Goal: Information Seeking & Learning: Learn about a topic

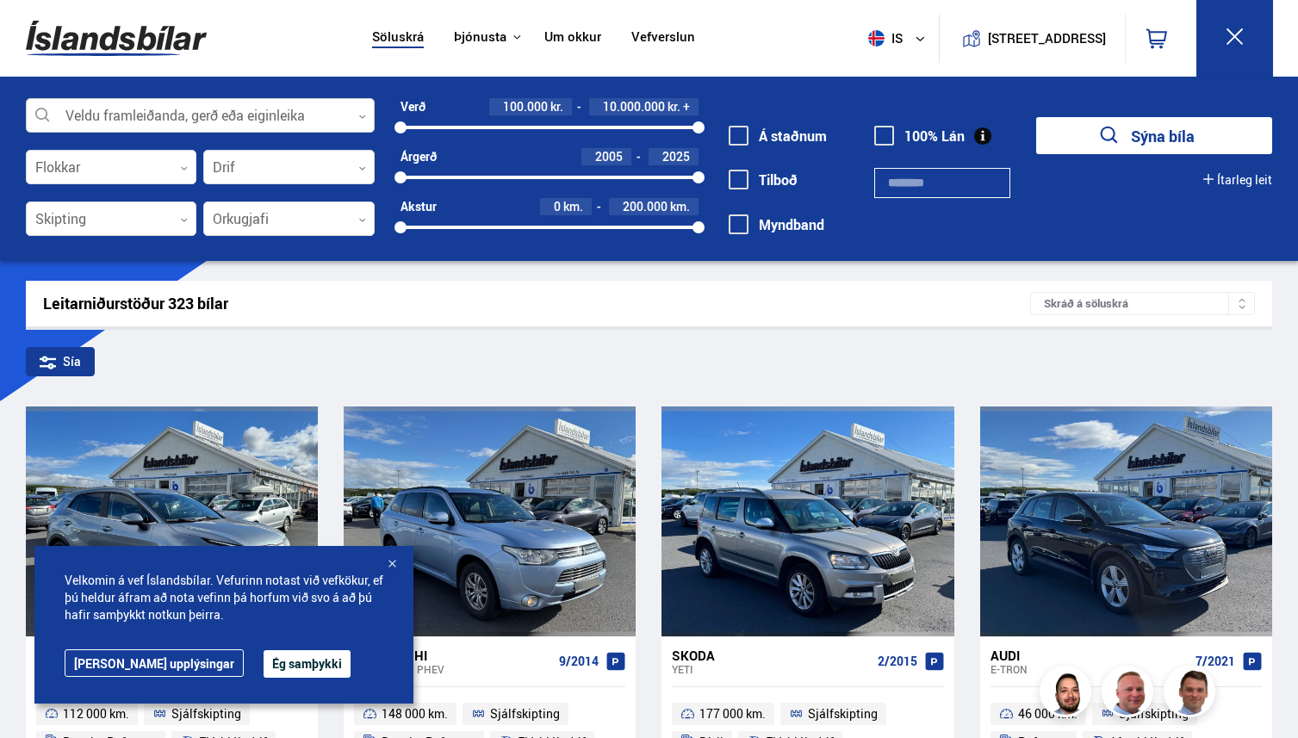
click at [130, 104] on div at bounding box center [200, 116] width 349 height 34
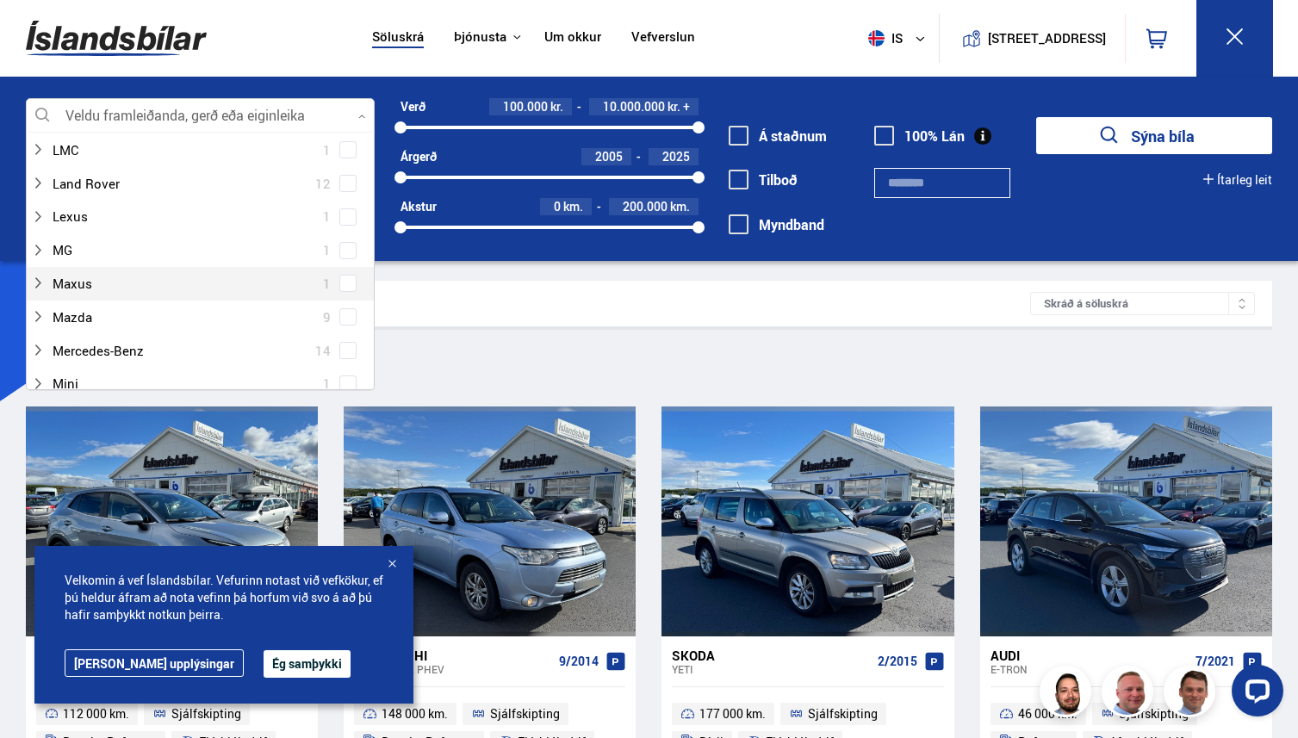
scroll to position [706, 0]
click at [62, 277] on div at bounding box center [183, 274] width 304 height 25
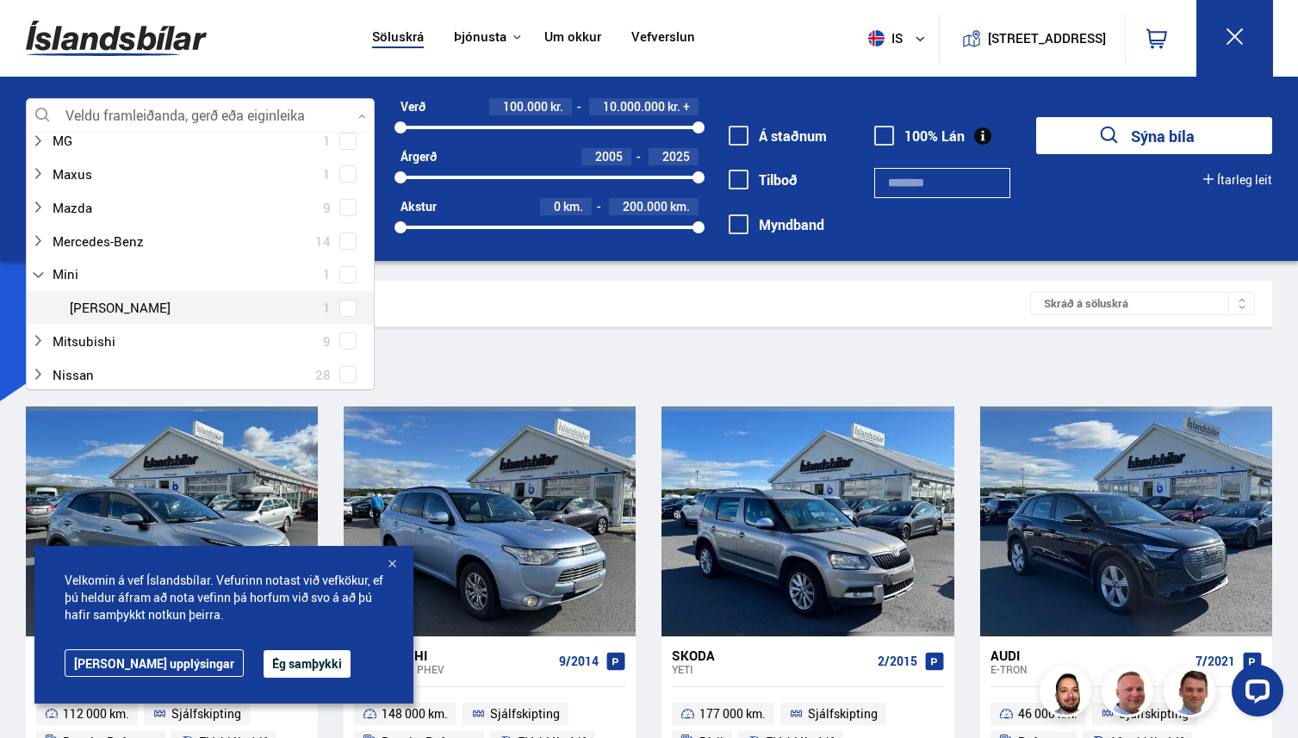
click at [126, 305] on div at bounding box center [217, 308] width 304 height 25
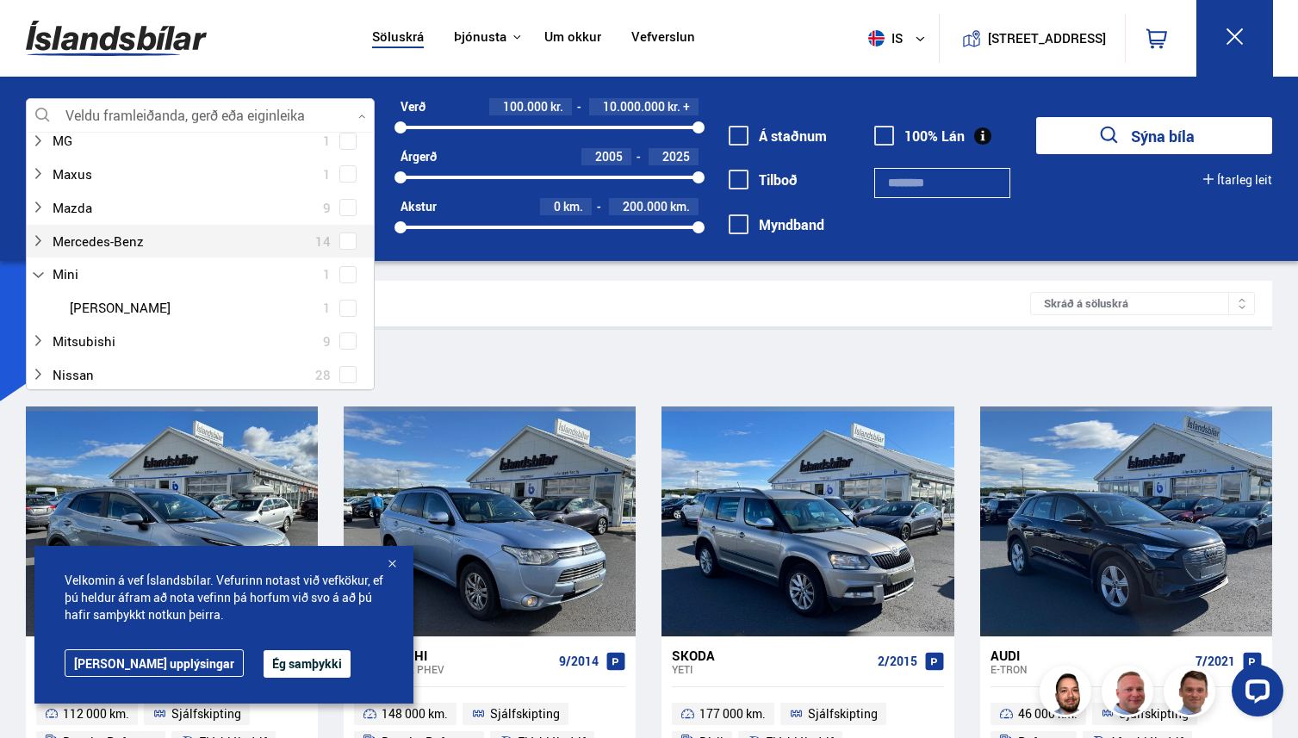
click at [264, 663] on button "Ég samþykki" at bounding box center [307, 664] width 87 height 28
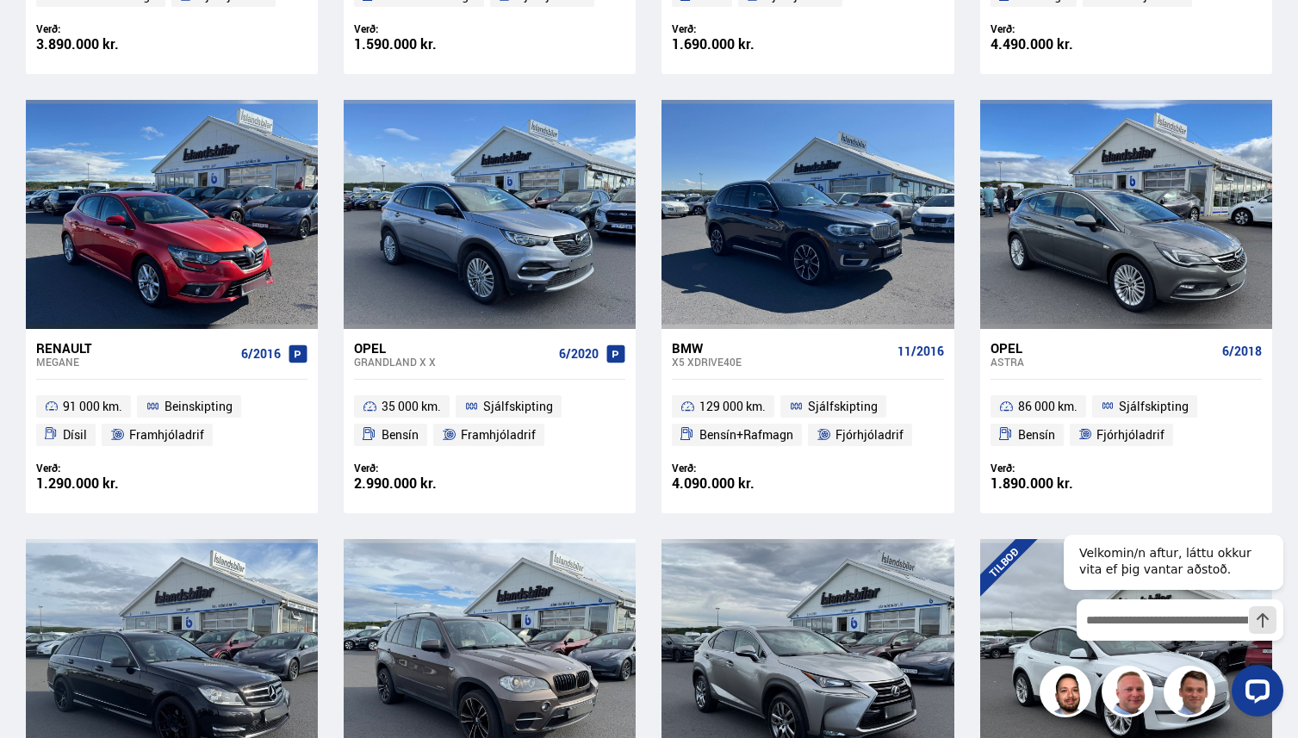
scroll to position [0, 0]
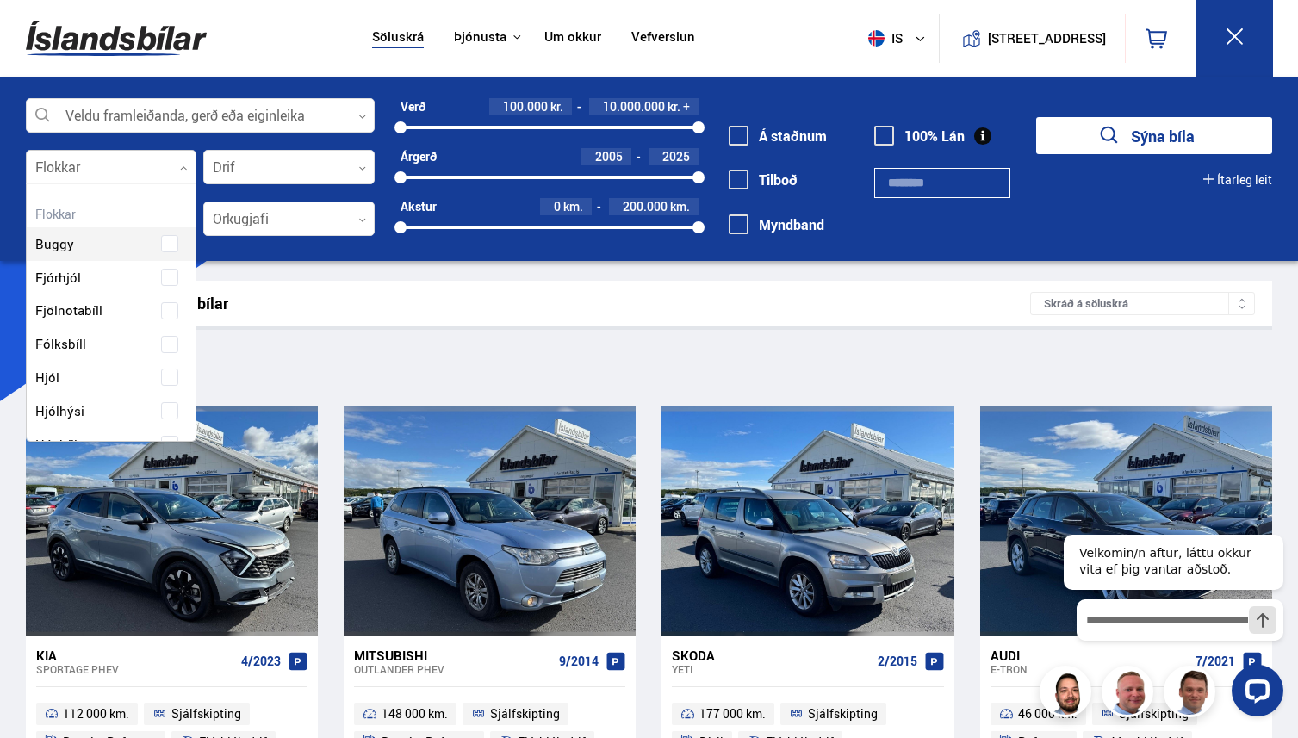
click at [141, 164] on div at bounding box center [111, 168] width 171 height 34
click at [304, 182] on div at bounding box center [288, 168] width 171 height 34
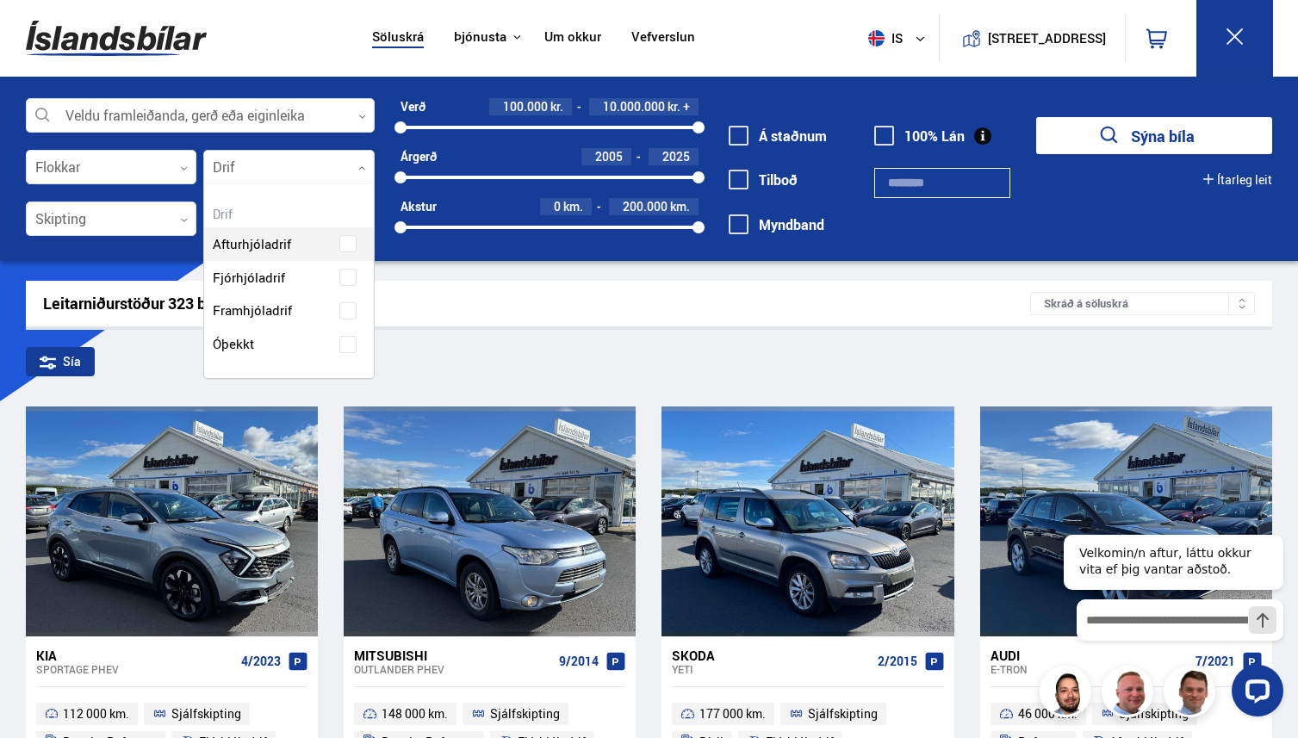
scroll to position [194, 170]
click at [322, 107] on div at bounding box center [200, 116] width 349 height 34
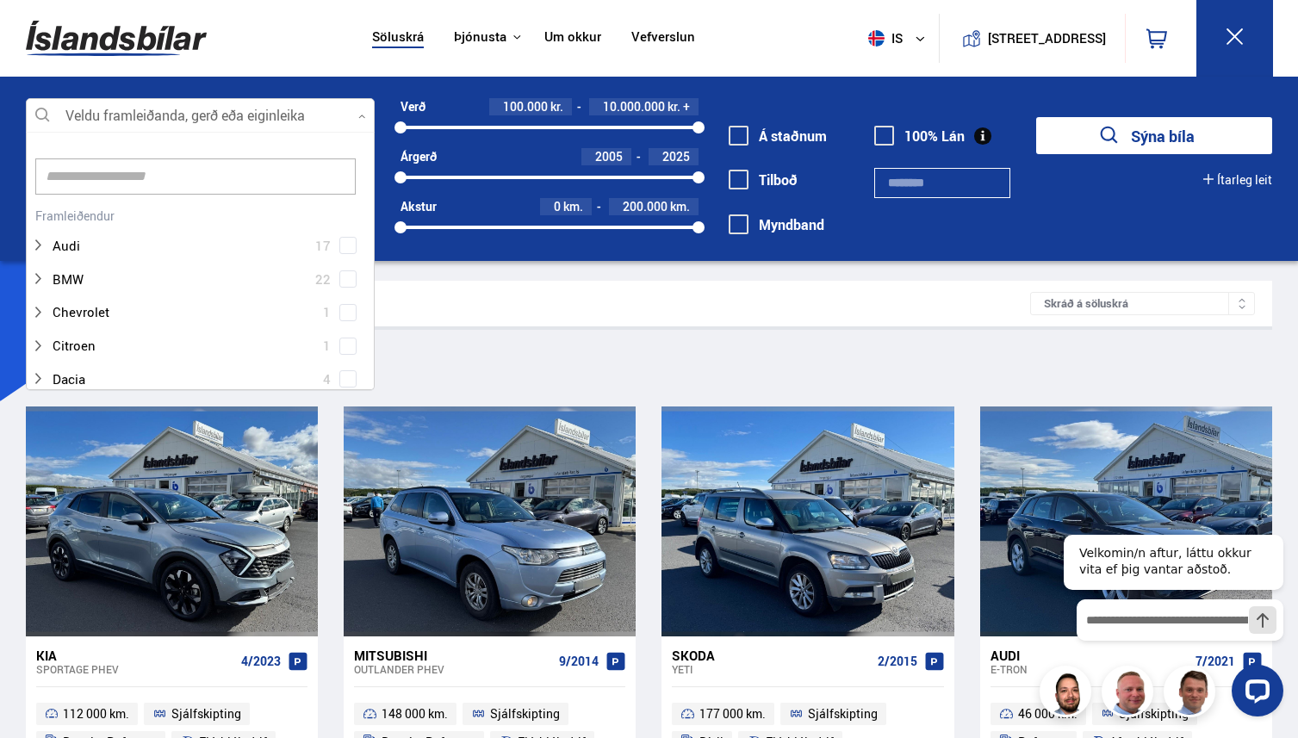
scroll to position [257, 343]
click at [135, 169] on input at bounding box center [195, 177] width 320 height 36
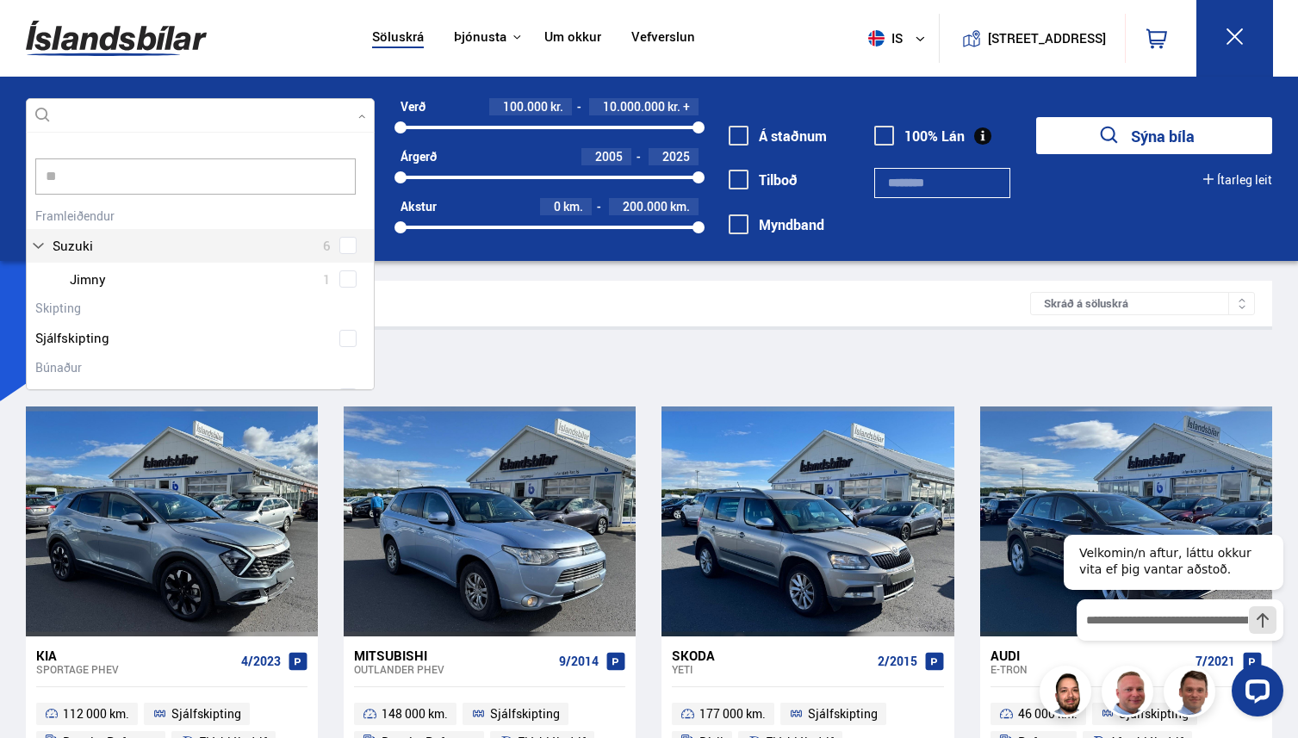
type input "*"
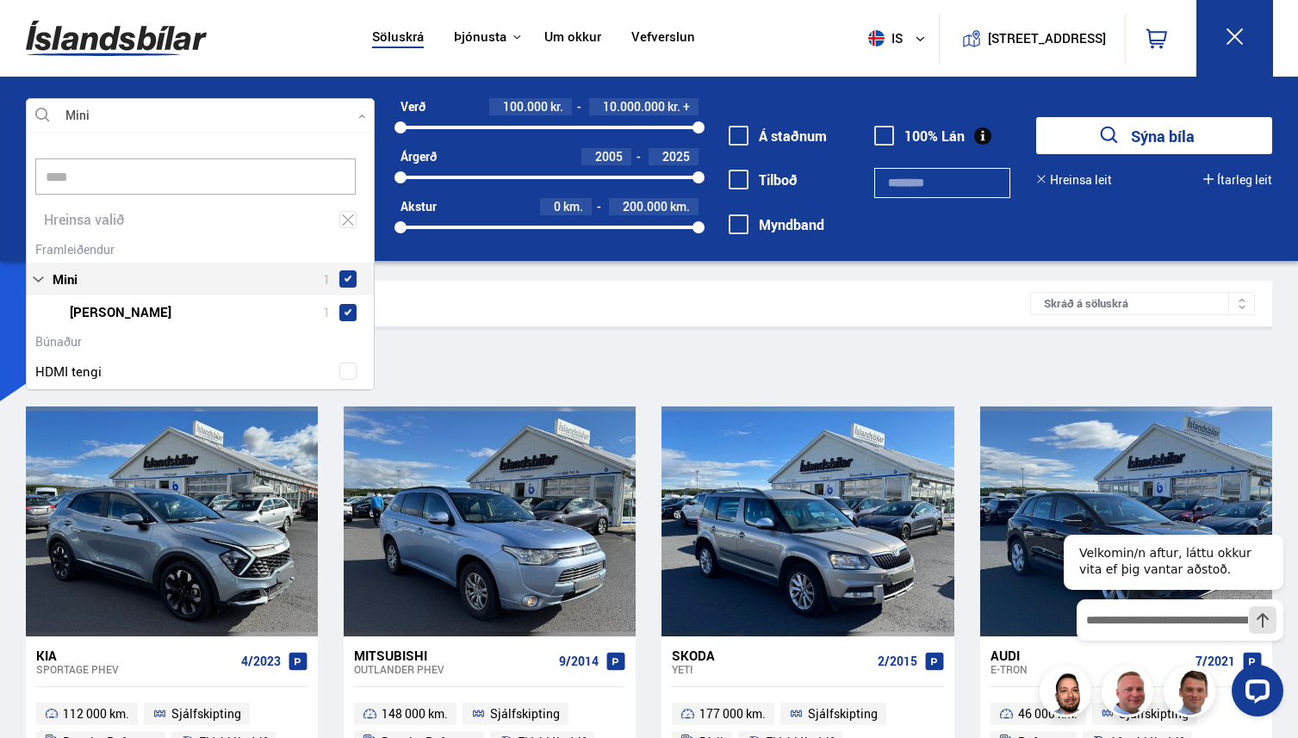
click at [78, 254] on div "Mini 1 Mini [PERSON_NAME] 1" at bounding box center [200, 283] width 347 height 92
type input "****"
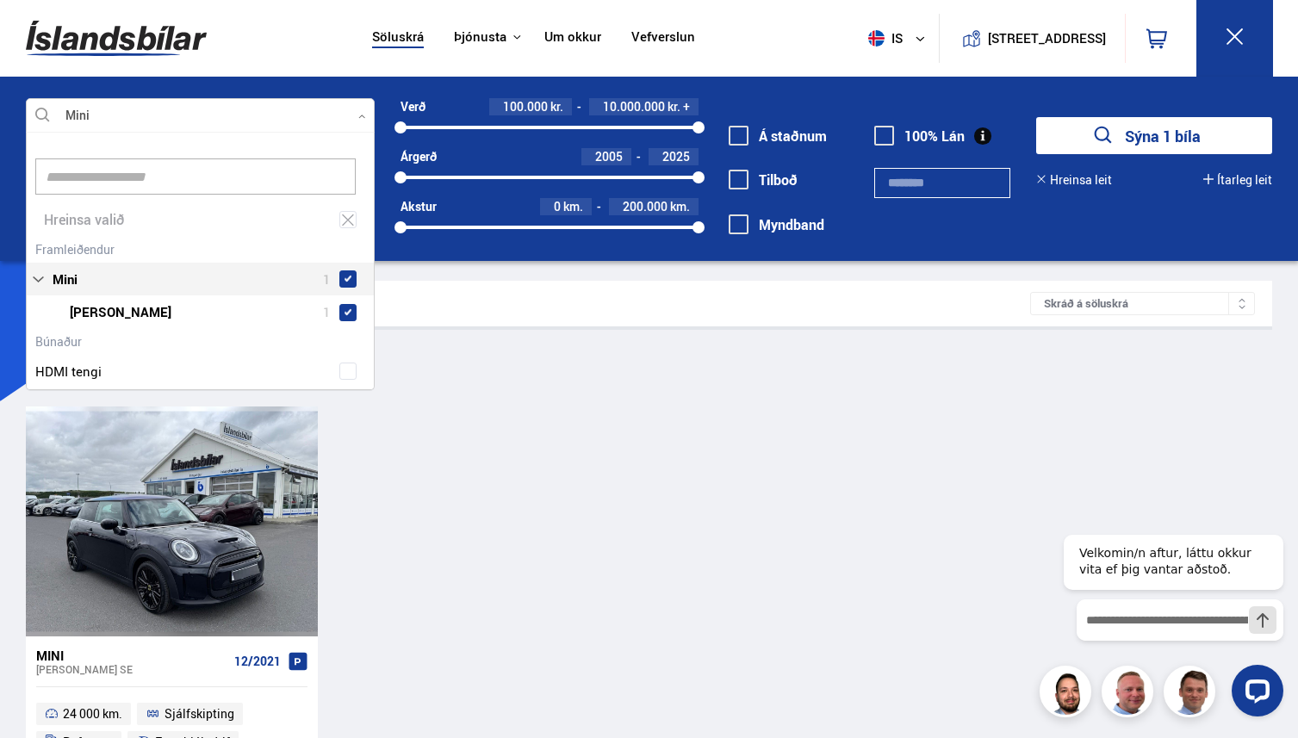
click at [465, 357] on div "Sía Mini" at bounding box center [650, 365] width 1248 height 36
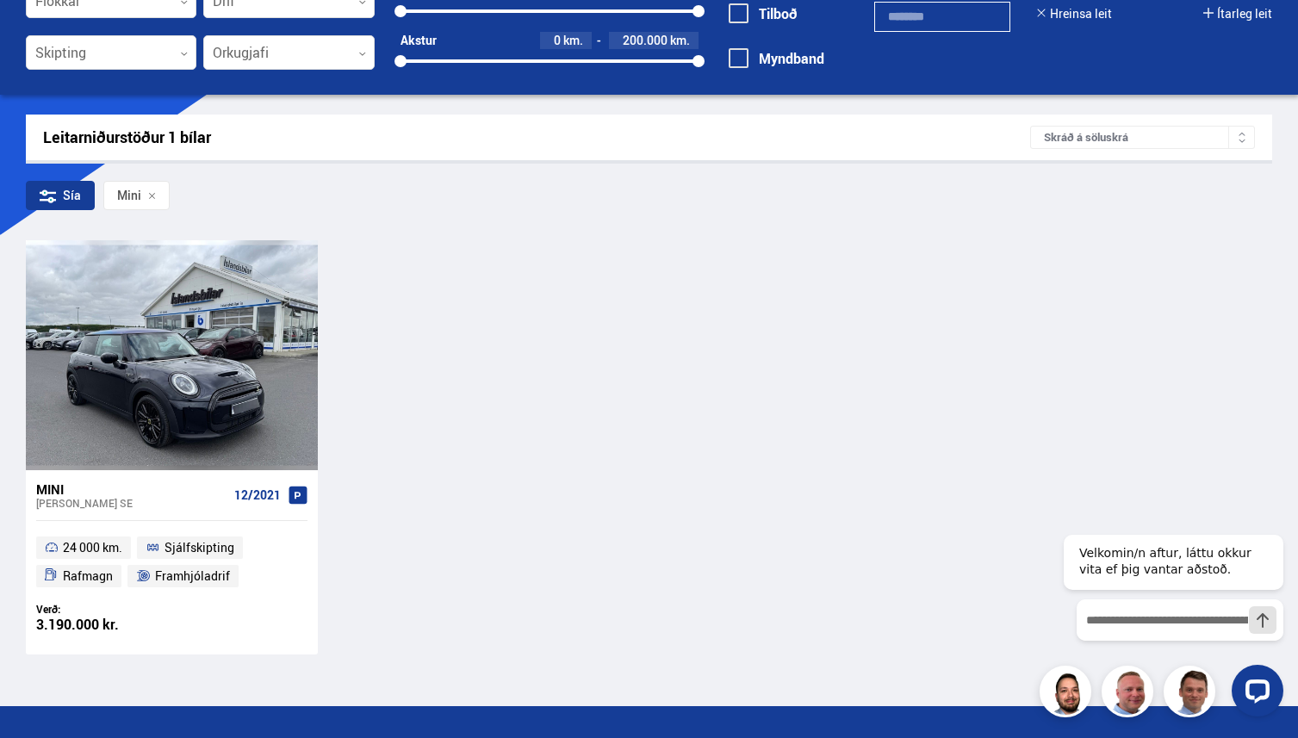
scroll to position [180, 0]
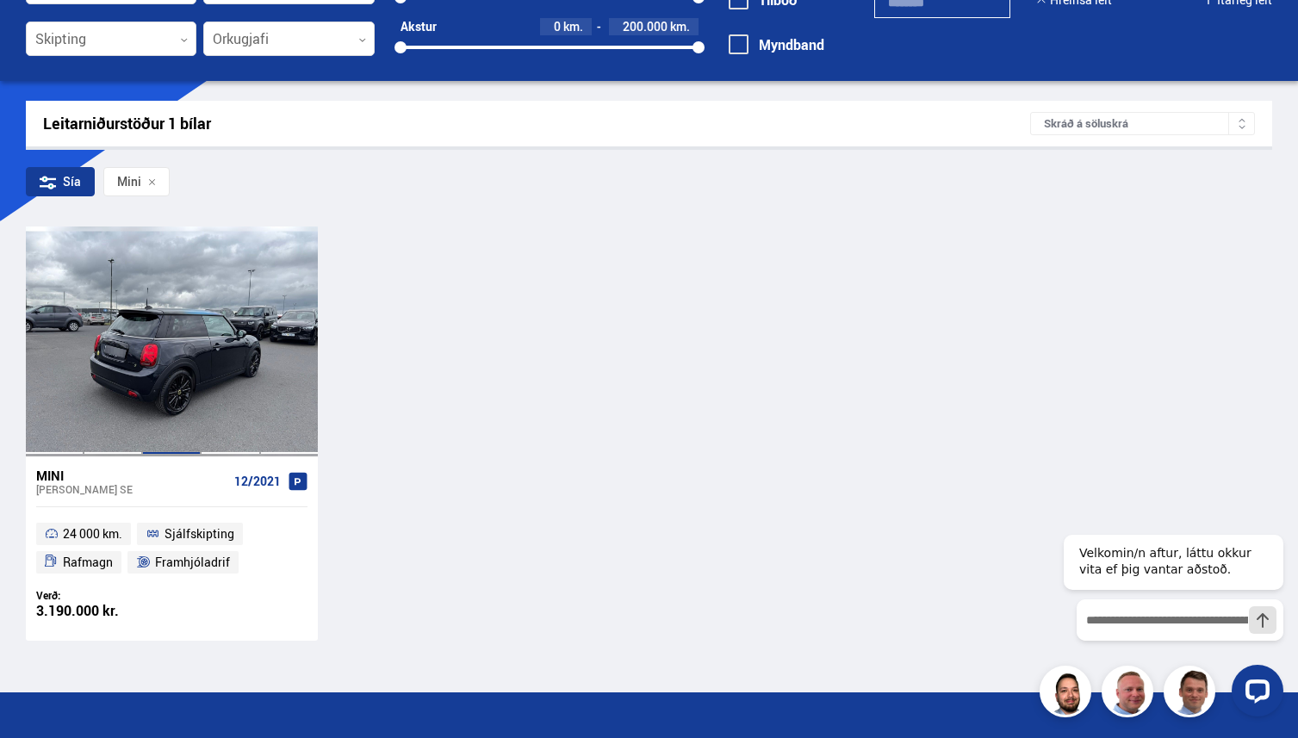
click at [179, 328] on div at bounding box center [171, 341] width 59 height 229
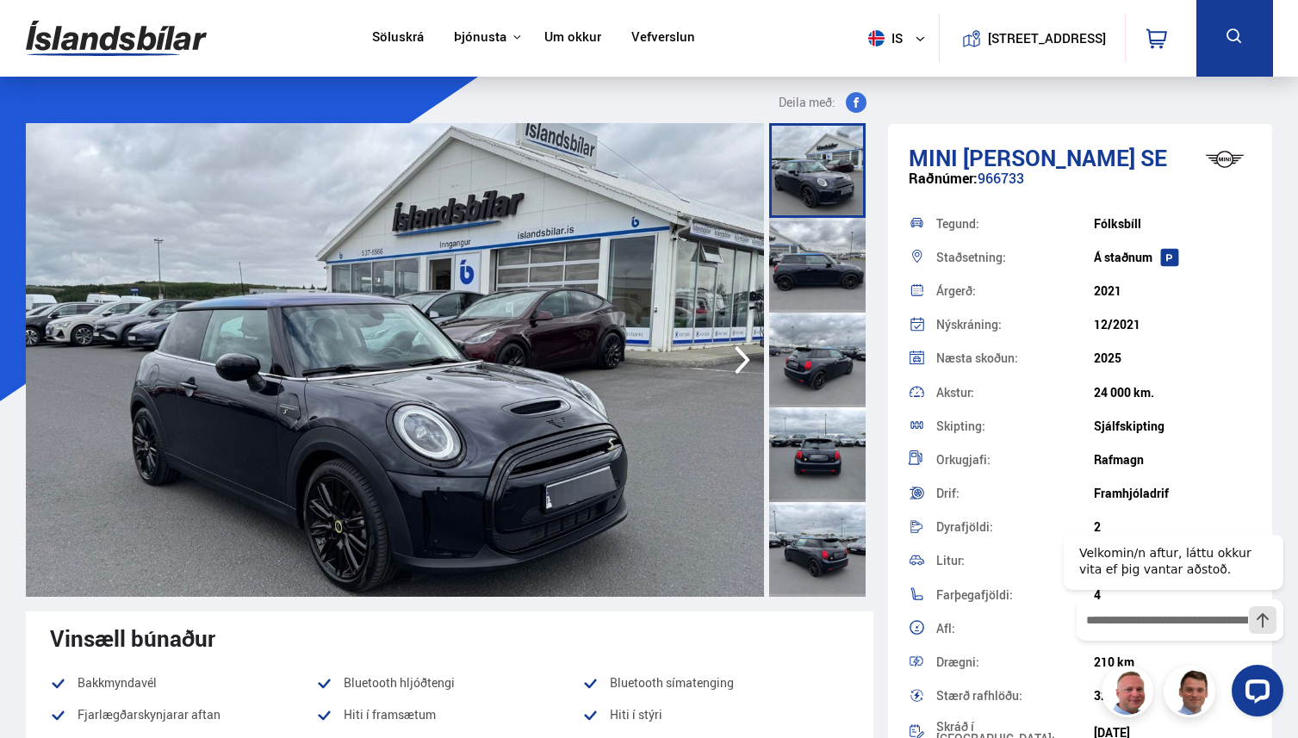
click at [736, 352] on icon "button" at bounding box center [742, 359] width 34 height 41
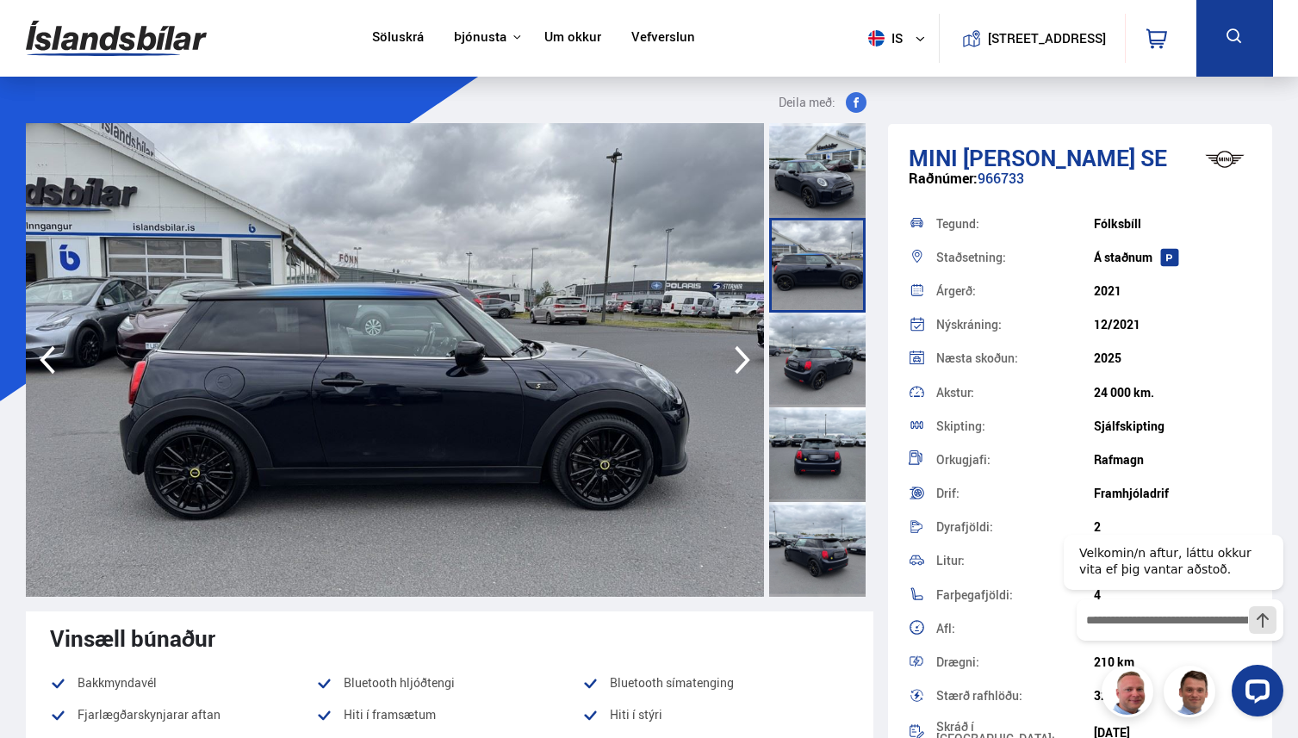
click at [736, 352] on icon "button" at bounding box center [742, 359] width 34 height 41
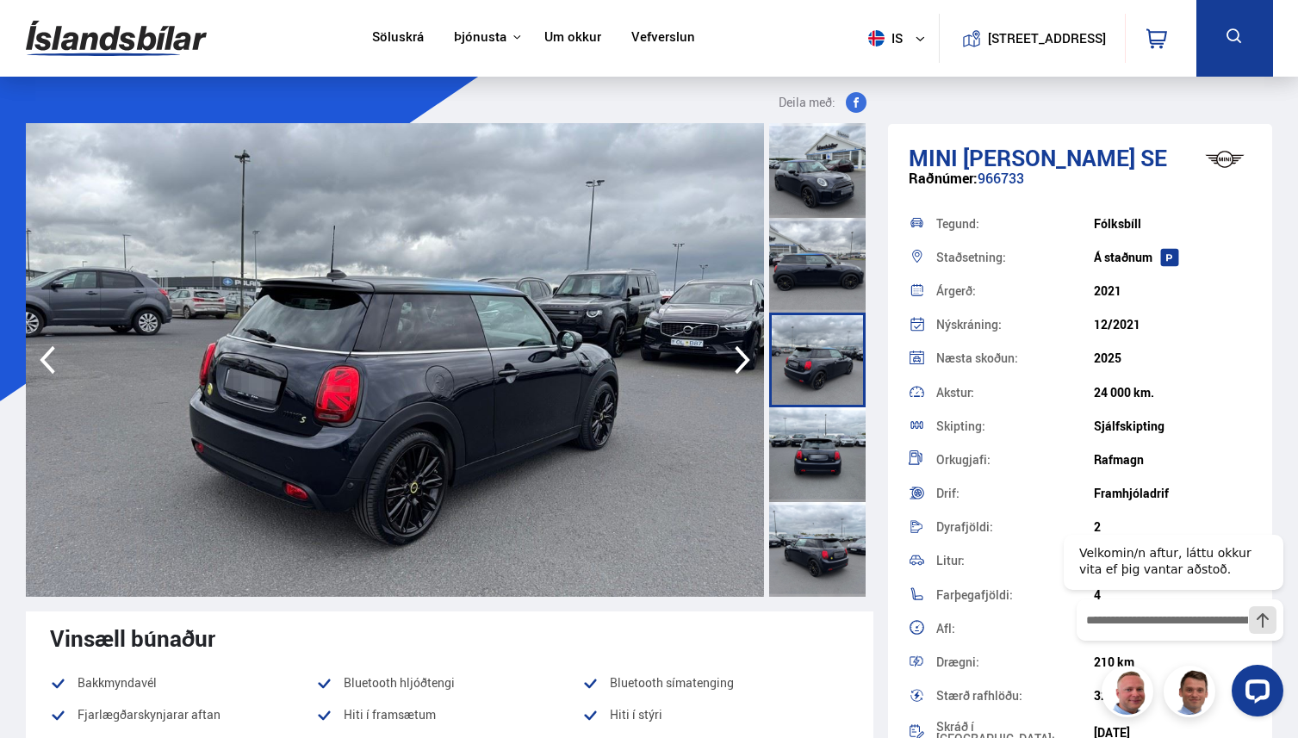
click at [736, 352] on icon "button" at bounding box center [742, 359] width 34 height 41
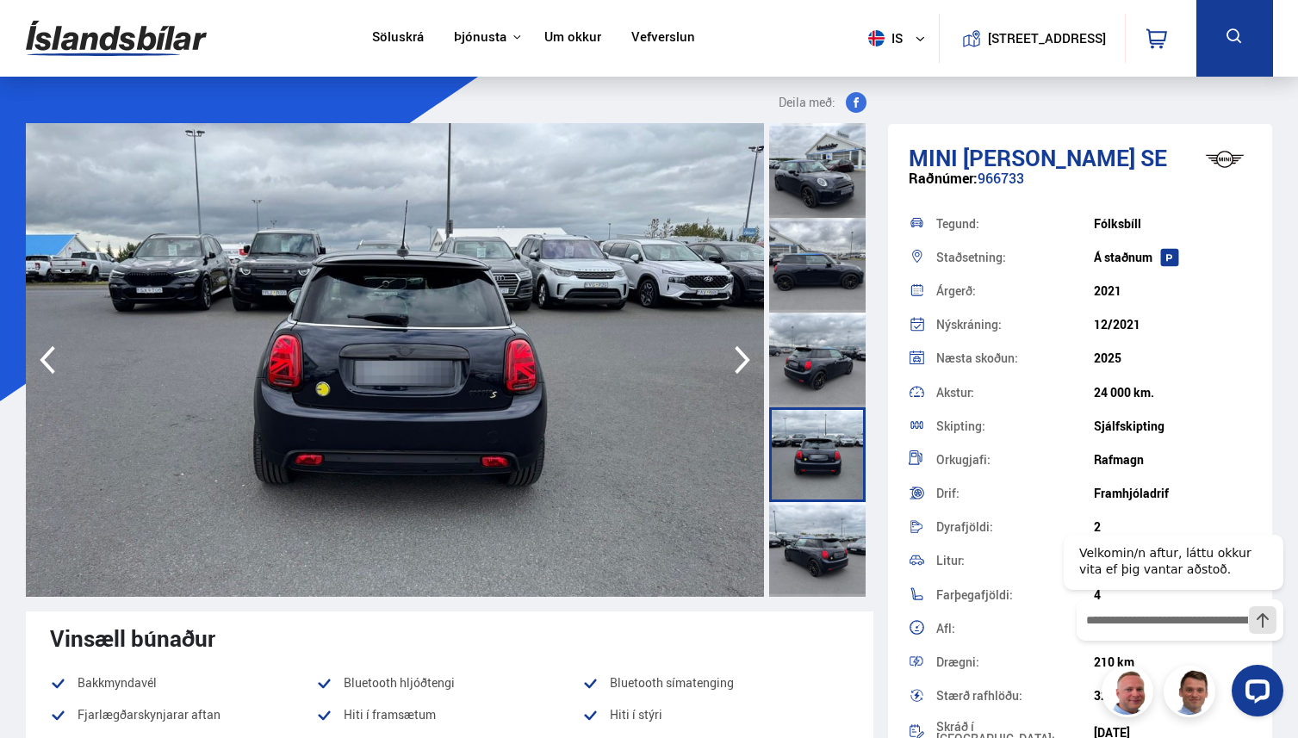
click at [736, 352] on icon "button" at bounding box center [742, 359] width 34 height 41
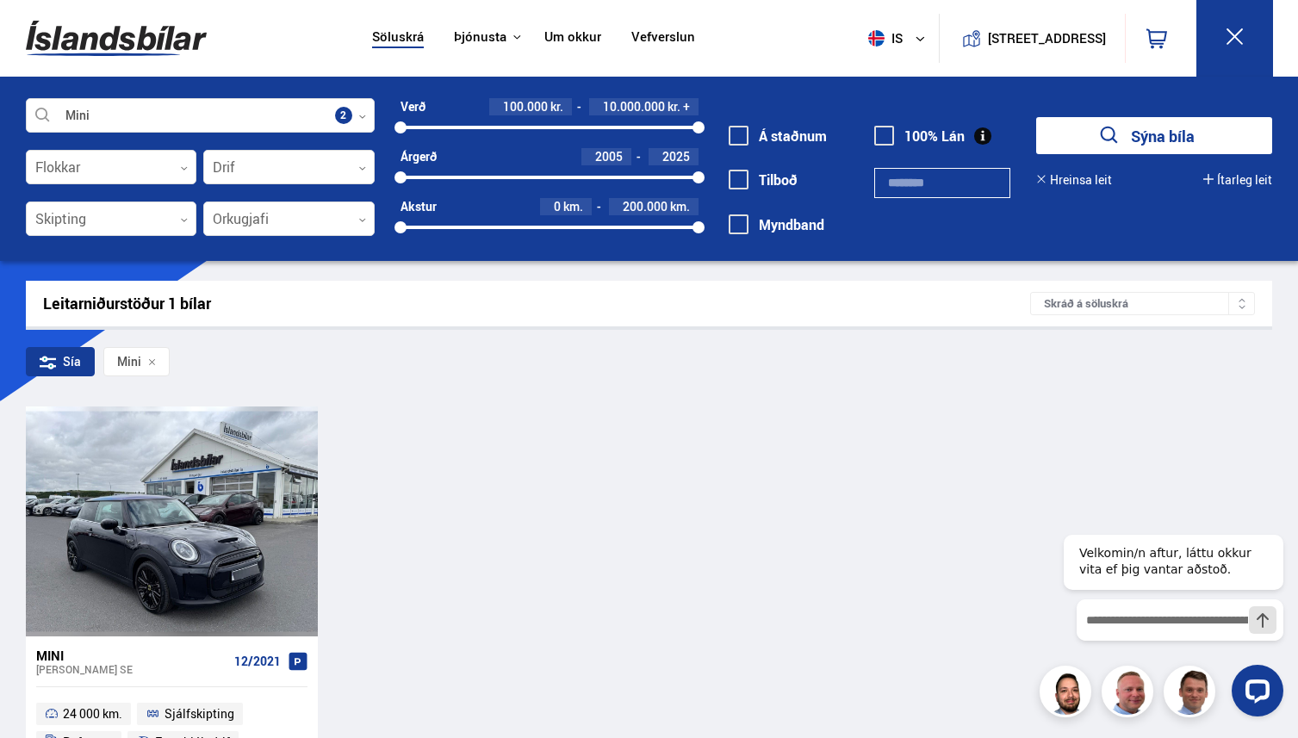
scroll to position [364, 0]
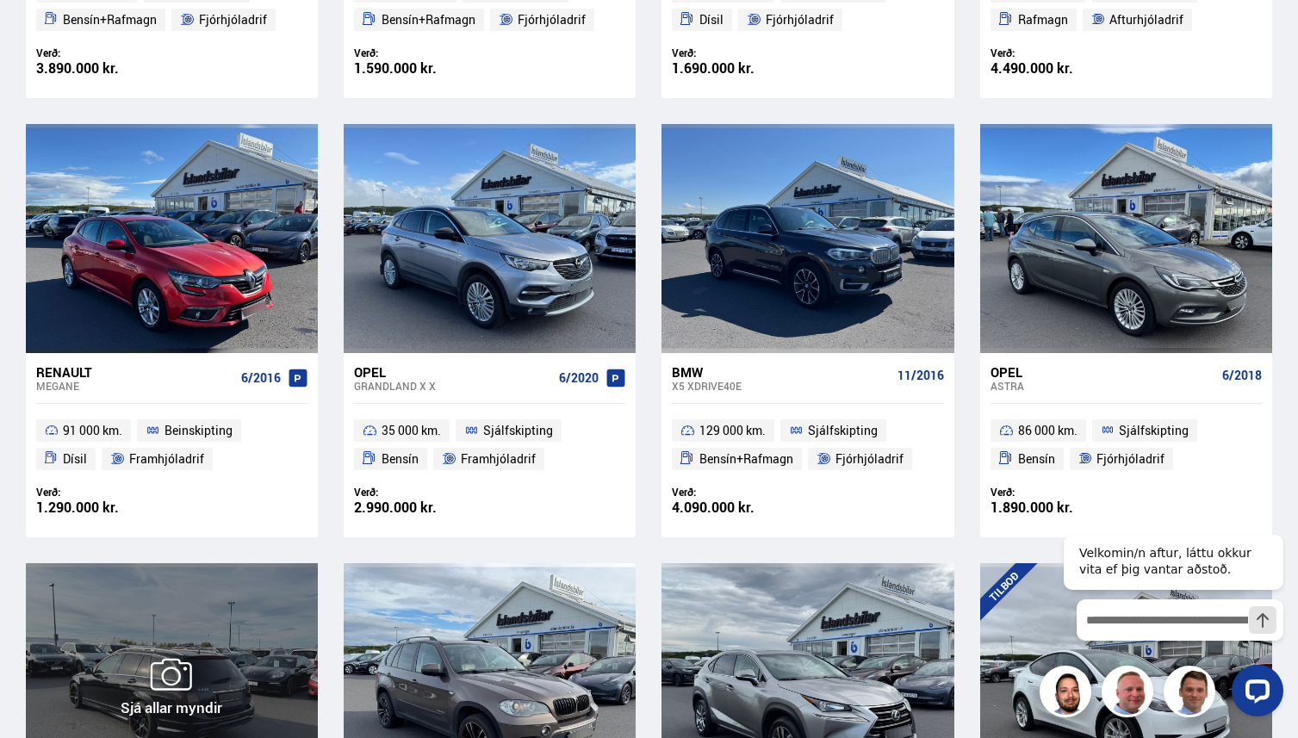
scroll to position [882, 0]
